Goal: Task Accomplishment & Management: Manage account settings

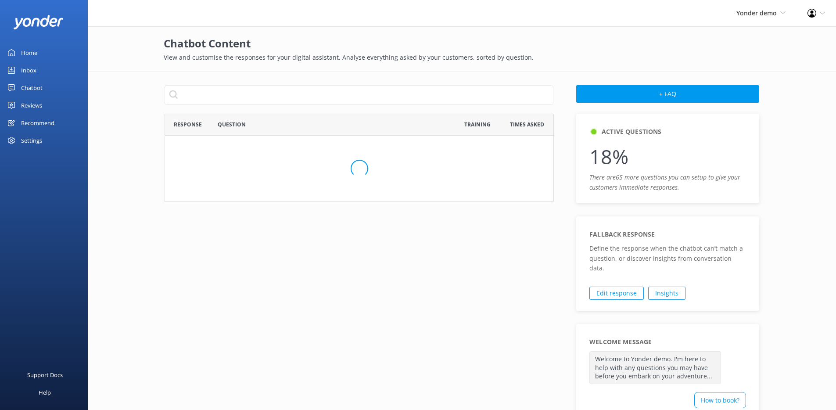
scroll to position [498, 382]
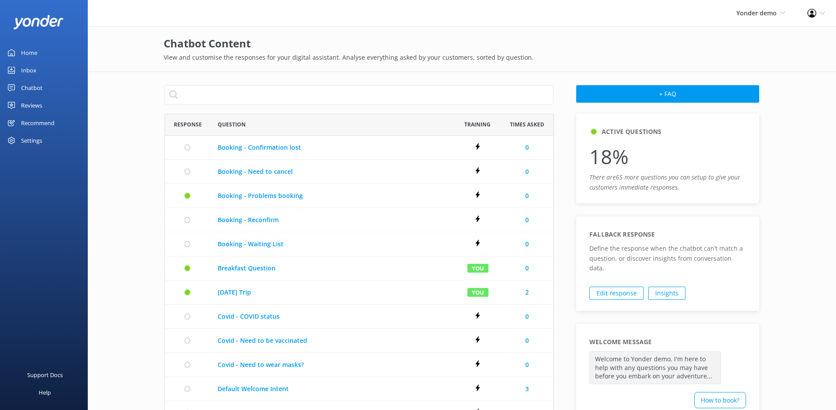
click at [814, 13] on icon at bounding box center [811, 13] width 9 height 9
click at [791, 39] on link "Profile Settings" at bounding box center [792, 38] width 88 height 22
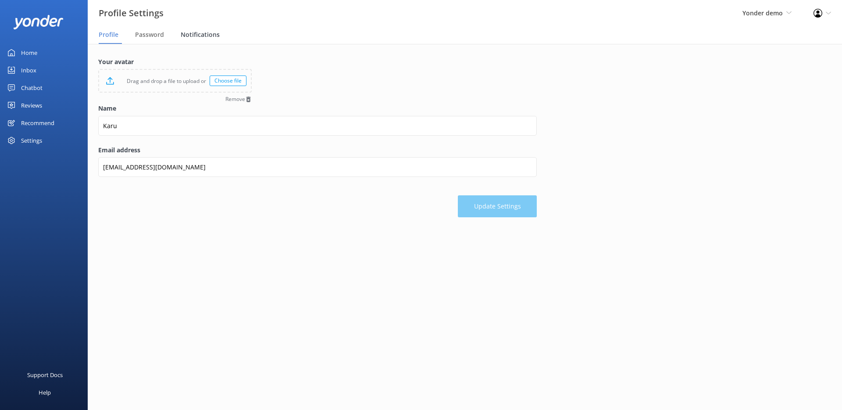
click at [197, 33] on span "Notifications" at bounding box center [200, 34] width 39 height 9
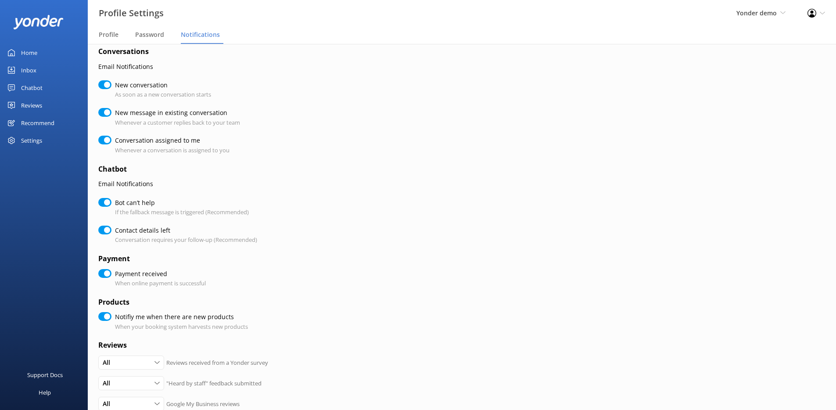
scroll to position [17, 0]
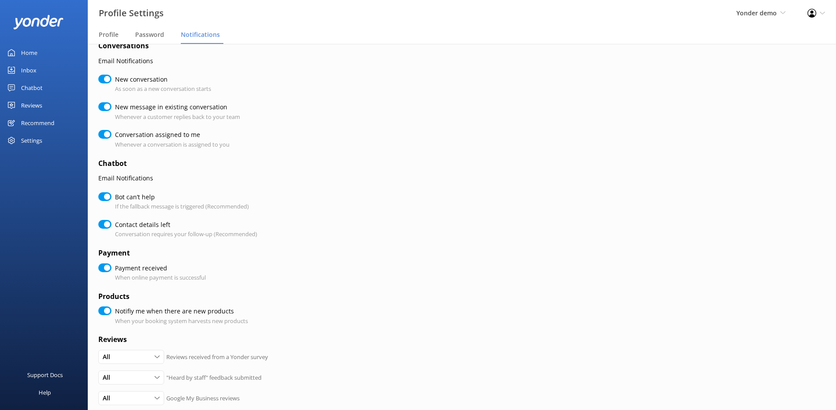
click at [56, 64] on link "Inbox" at bounding box center [44, 70] width 88 height 18
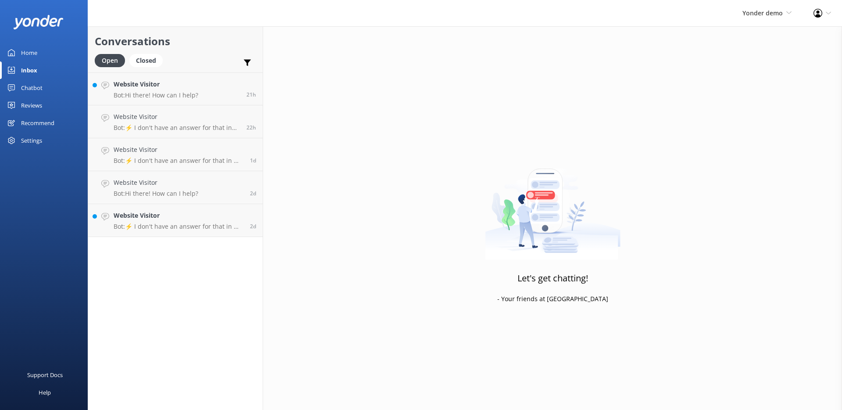
click at [29, 92] on div "Chatbot" at bounding box center [31, 88] width 21 height 18
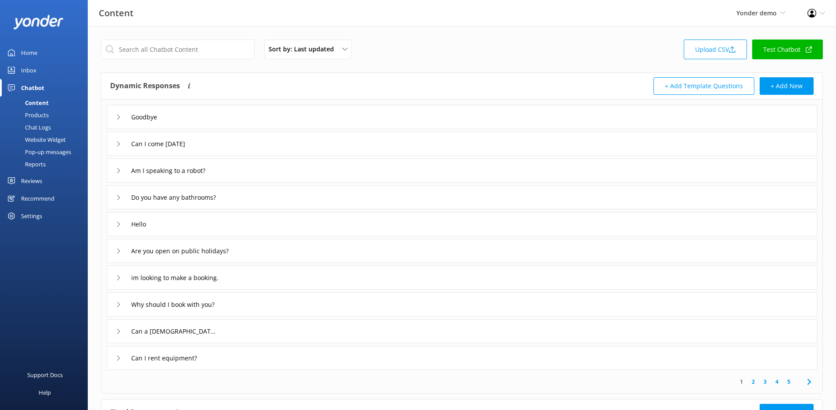
click at [783, 53] on link "Test Chatbot" at bounding box center [787, 49] width 71 height 20
click at [822, 15] on icon at bounding box center [822, 13] width 5 height 5
click at [784, 62] on link "Logout" at bounding box center [792, 60] width 88 height 22
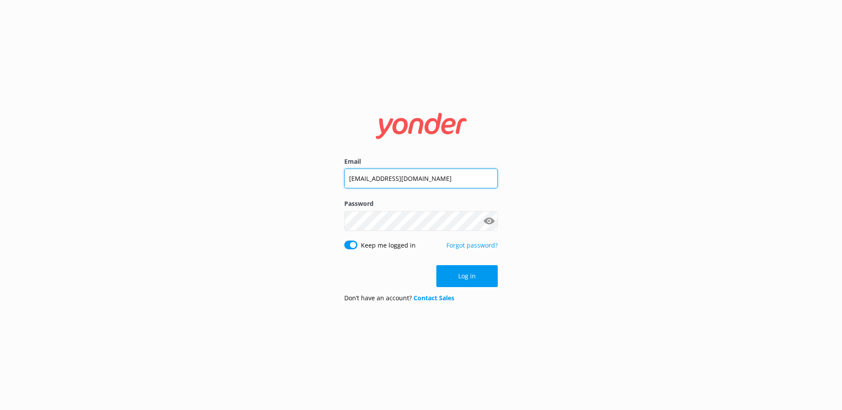
click at [389, 179] on input "[EMAIL_ADDRESS][DOMAIN_NAME]" at bounding box center [421, 178] width 154 height 20
type input "[EMAIL_ADDRESS][DOMAIN_NAME]"
click at [490, 225] on button "Show password" at bounding box center [489, 221] width 18 height 18
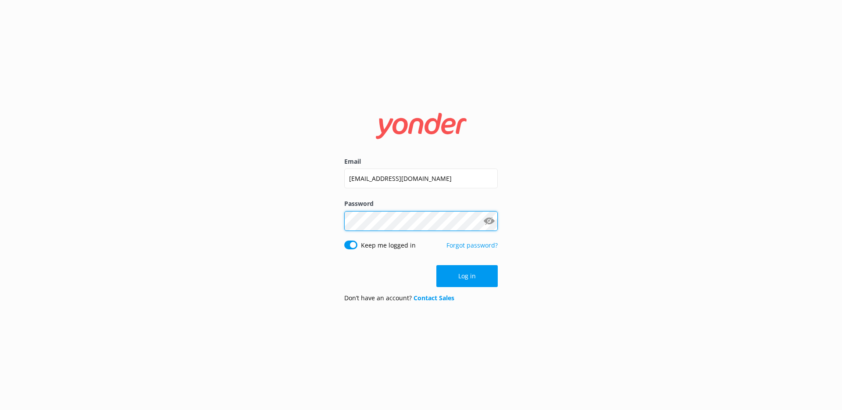
click at [311, 217] on div "Email [EMAIL_ADDRESS][DOMAIN_NAME] Password Show password Keep me logged in For…" at bounding box center [421, 205] width 842 height 410
click at [283, 213] on div "Email [EMAIL_ADDRESS][DOMAIN_NAME] Password Show password Keep me logged in For…" at bounding box center [421, 205] width 842 height 410
click at [467, 279] on button "Log in" at bounding box center [467, 276] width 61 height 22
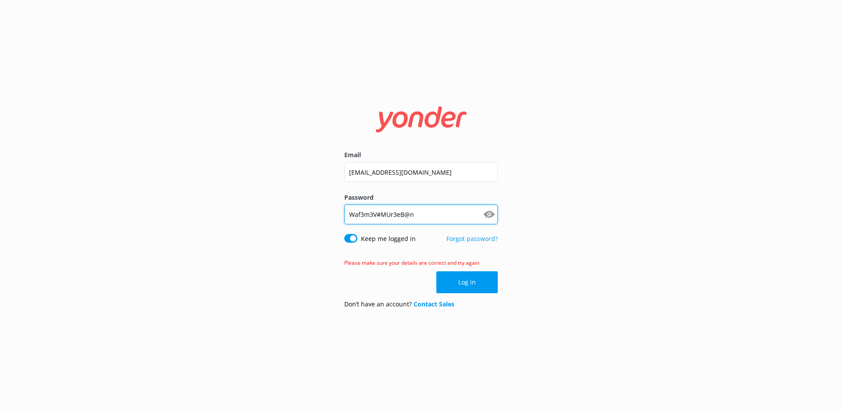
click at [455, 215] on input "Waf3m3V#MUr3eB@n" at bounding box center [421, 214] width 154 height 20
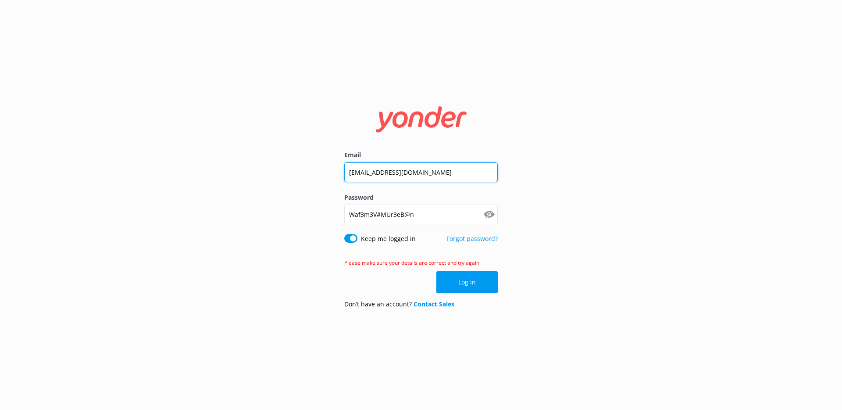
click at [434, 174] on input "[EMAIL_ADDRESS][DOMAIN_NAME]" at bounding box center [421, 172] width 154 height 20
drag, startPoint x: 450, startPoint y: 173, endPoint x: 311, endPoint y: 173, distance: 138.6
click at [311, 173] on div "Email [EMAIL_ADDRESS][DOMAIN_NAME] Password [SECURITY_DATA] Show password Keep …" at bounding box center [421, 205] width 842 height 410
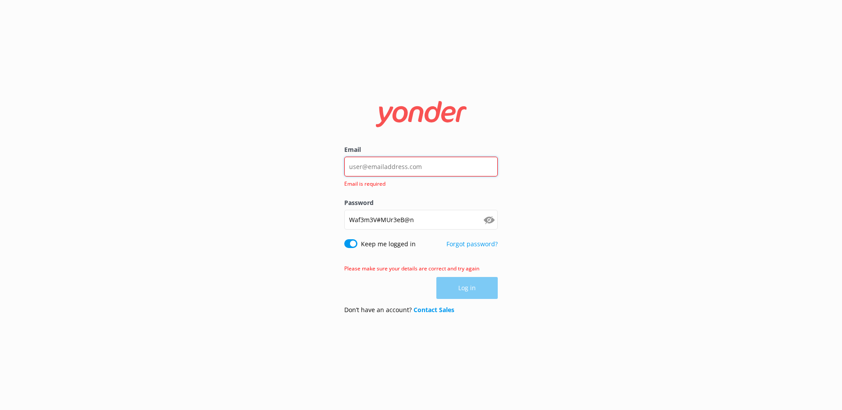
click at [394, 163] on input "Email" at bounding box center [421, 167] width 154 height 20
click at [363, 207] on label "Password" at bounding box center [421, 203] width 154 height 10
click at [363, 210] on input "Waf3m3V#MUr3eB@n" at bounding box center [421, 220] width 154 height 20
click at [379, 216] on input "Waf3m3V#MUr3eB@n" at bounding box center [421, 220] width 154 height 20
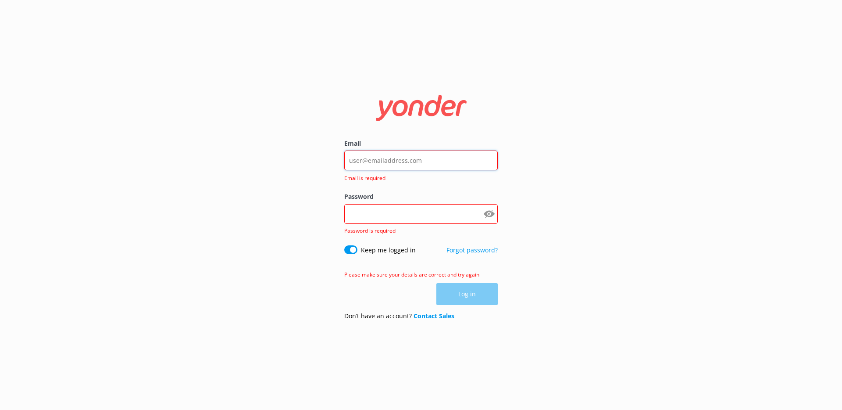
click at [387, 162] on input "Email" at bounding box center [421, 160] width 154 height 20
click at [339, 188] on div "Email Email is required Password Show password Password is required Keep me log…" at bounding box center [420, 205] width 175 height 244
click at [498, 161] on div at bounding box center [498, 161] width 0 height 0
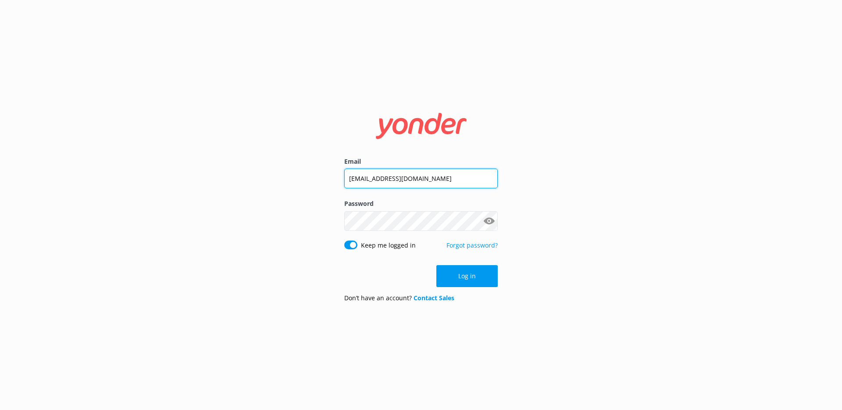
click at [419, 185] on input "[EMAIL_ADDRESS][DOMAIN_NAME]" at bounding box center [421, 178] width 154 height 20
click at [419, 173] on input "[EMAIL_ADDRESS][DOMAIN_NAME]" at bounding box center [421, 178] width 154 height 20
click at [362, 179] on input "[EMAIL_ADDRESS][DOMAIN_NAME]" at bounding box center [421, 178] width 154 height 20
type input "[EMAIL_ADDRESS][DOMAIN_NAME]"
click at [469, 279] on button "Log in" at bounding box center [467, 276] width 61 height 22
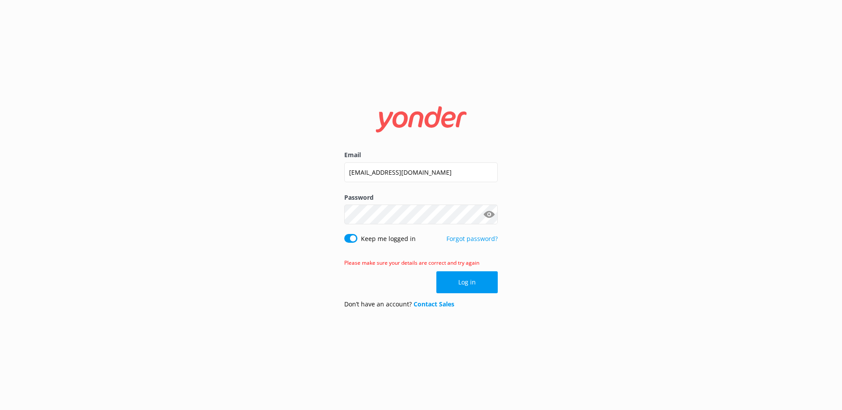
click at [495, 214] on button "Show password" at bounding box center [489, 215] width 18 height 18
click at [333, 216] on div "Email [EMAIL_ADDRESS][DOMAIN_NAME] Password Show password Keep me logged in For…" at bounding box center [420, 204] width 175 height 221
click at [469, 278] on button "Log in" at bounding box center [467, 282] width 61 height 22
drag, startPoint x: 430, startPoint y: 218, endPoint x: 312, endPoint y: 218, distance: 117.1
click at [312, 218] on div "Email [EMAIL_ADDRESS][DOMAIN_NAME] Password [SECURITY_DATA] Show password Keep …" at bounding box center [421, 205] width 842 height 410
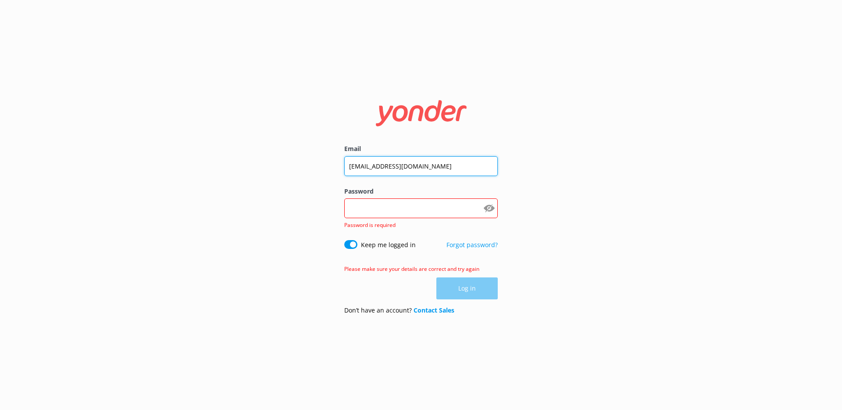
drag, startPoint x: 413, startPoint y: 163, endPoint x: 351, endPoint y: 159, distance: 62.0
click at [351, 159] on input "[EMAIL_ADDRESS][DOMAIN_NAME]" at bounding box center [421, 166] width 154 height 20
